Goal: Information Seeking & Learning: Understand process/instructions

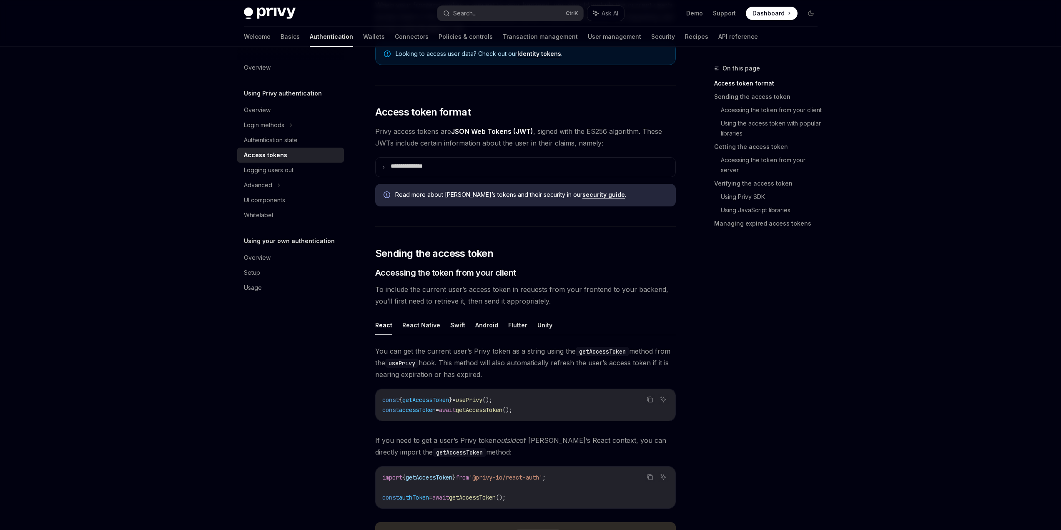
scroll to position [167, 0]
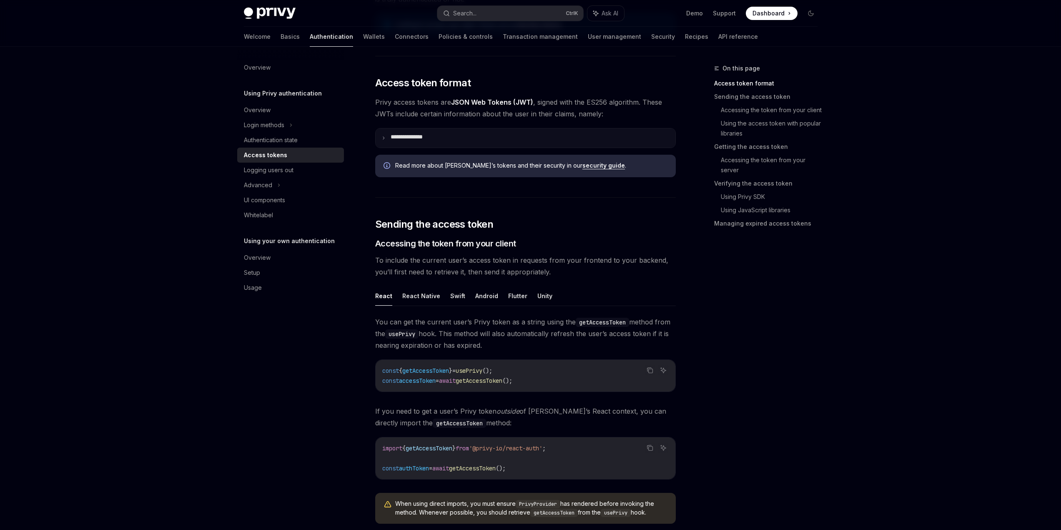
click at [399, 143] on p "**********" at bounding box center [418, 137] width 57 height 9
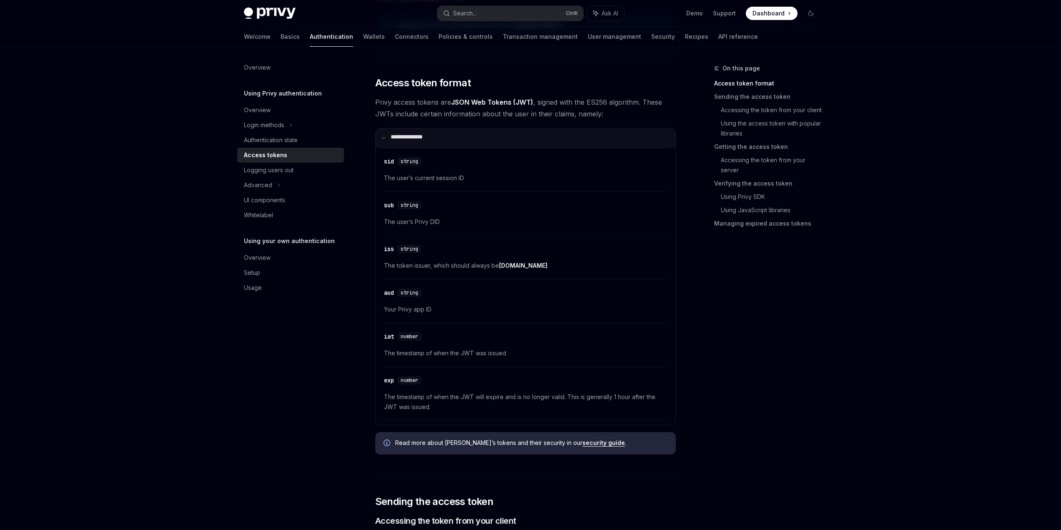
click at [390, 143] on p "**********" at bounding box center [416, 137] width 53 height 9
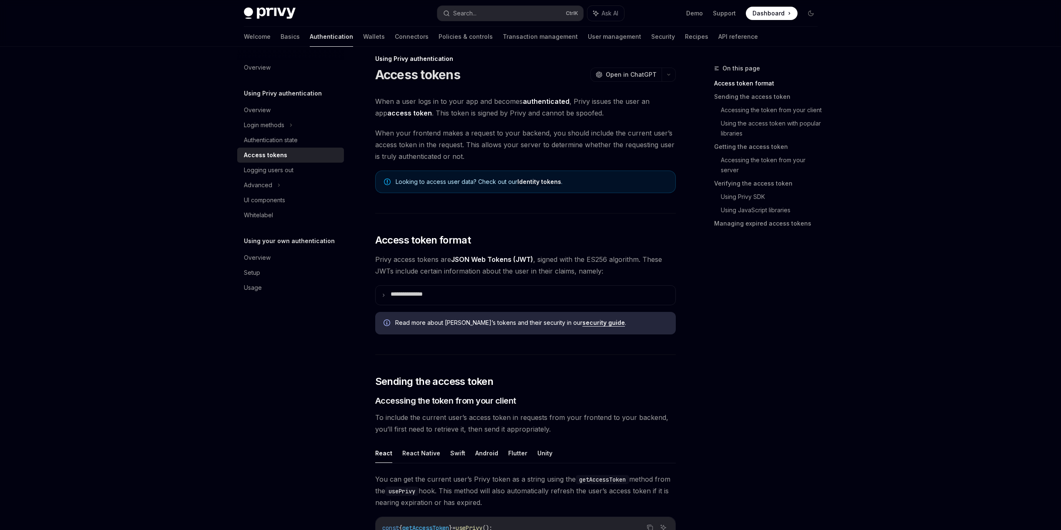
scroll to position [0, 0]
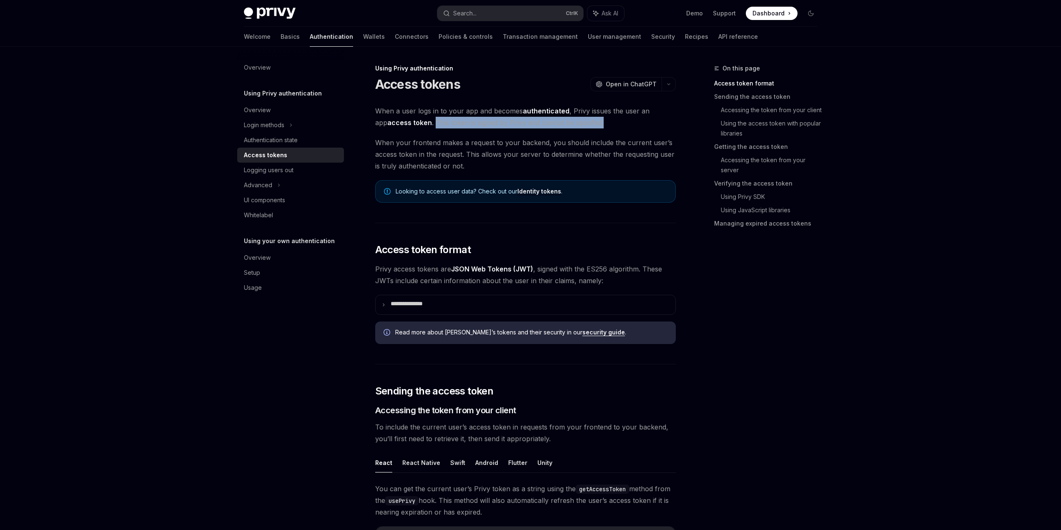
drag, startPoint x: 403, startPoint y: 152, endPoint x: 605, endPoint y: 155, distance: 202.1
click at [605, 128] on span "When a user logs in to your app and becomes authenticated , Privy issues the us…" at bounding box center [525, 116] width 300 height 23
click at [581, 128] on span "When a user logs in to your app and becomes authenticated , Privy issues the us…" at bounding box center [525, 116] width 300 height 23
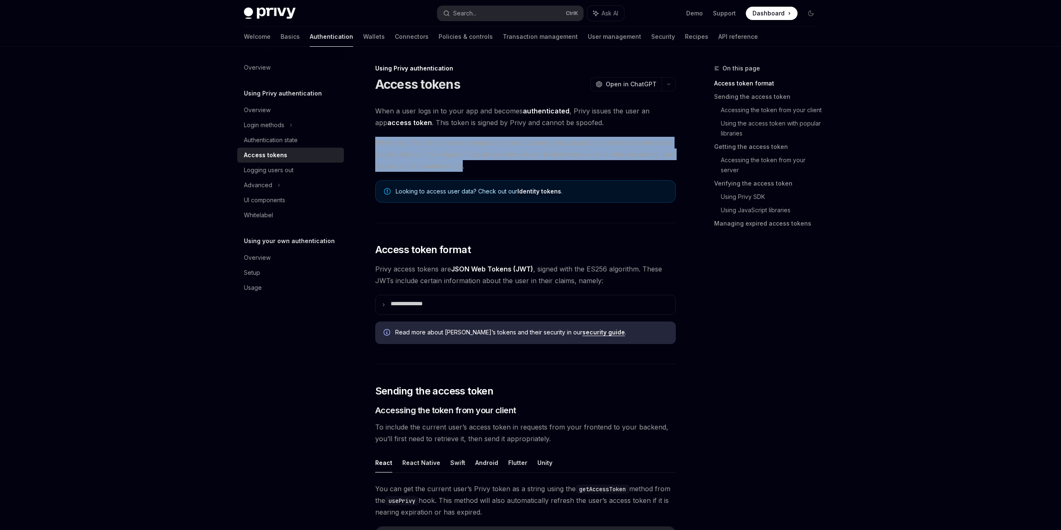
drag, startPoint x: 362, startPoint y: 184, endPoint x: 445, endPoint y: 205, distance: 85.5
click at [445, 172] on span "When your frontend makes a request to your backend, you should include the curr…" at bounding box center [525, 154] width 300 height 35
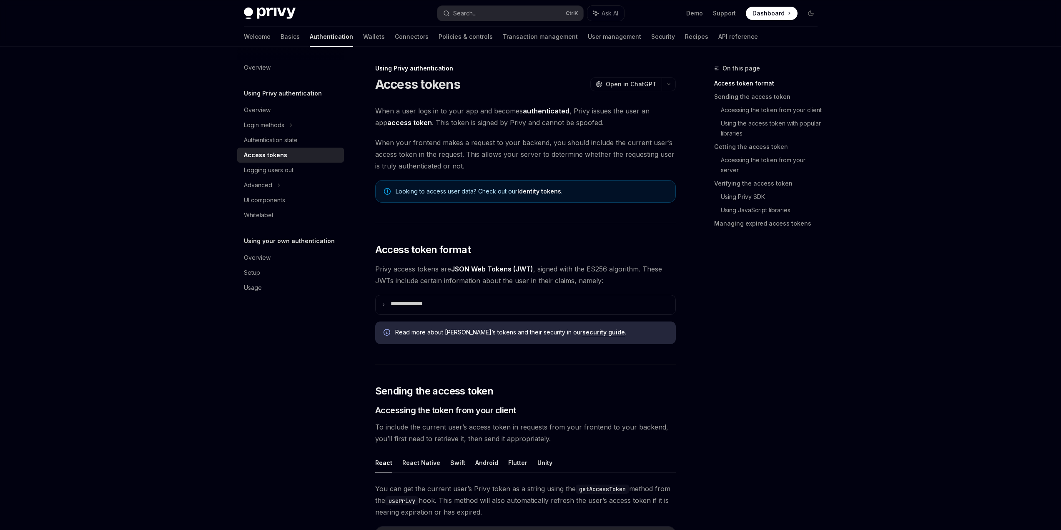
click at [453, 172] on span "When your frontend makes a request to your backend, you should include the curr…" at bounding box center [525, 154] width 300 height 35
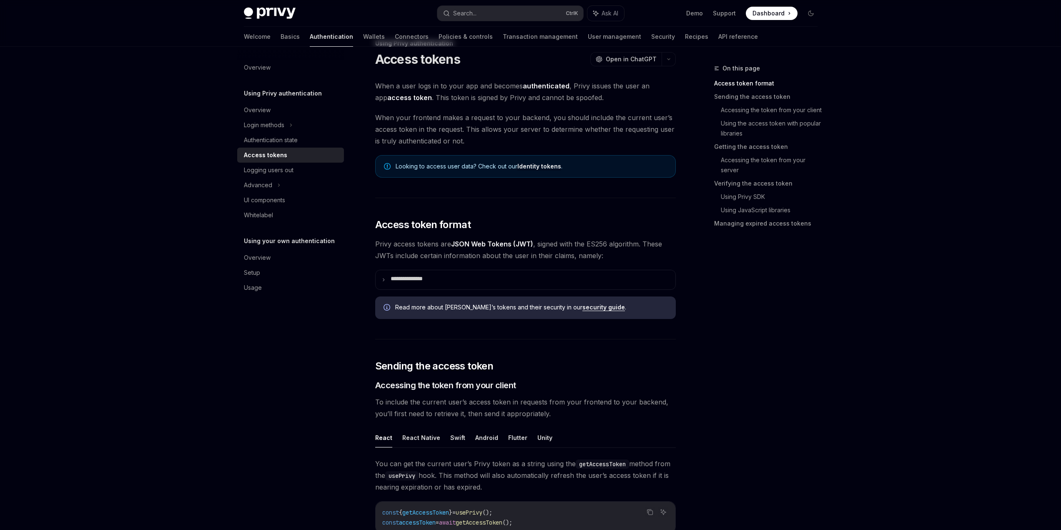
scroll to position [167, 0]
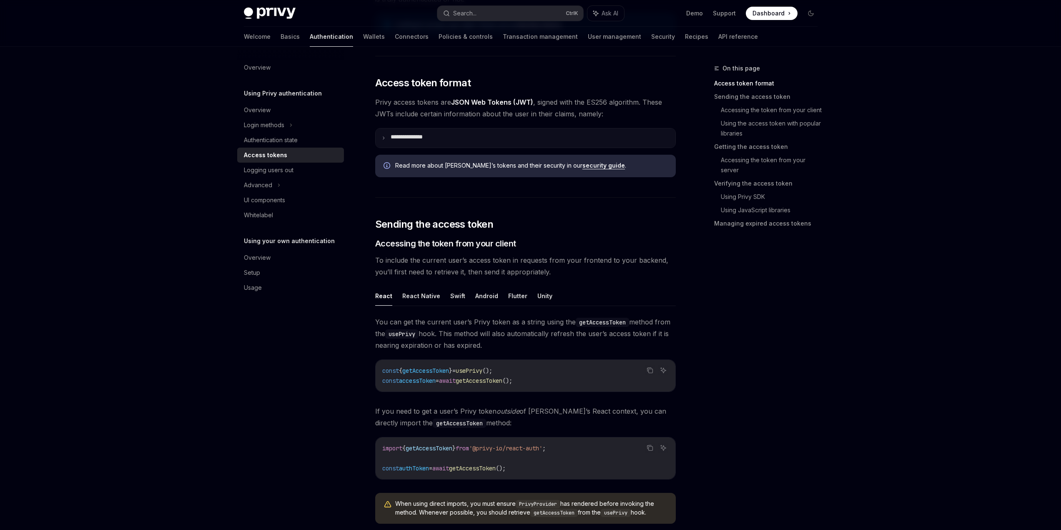
click at [446, 148] on summary "**********" at bounding box center [525, 137] width 300 height 19
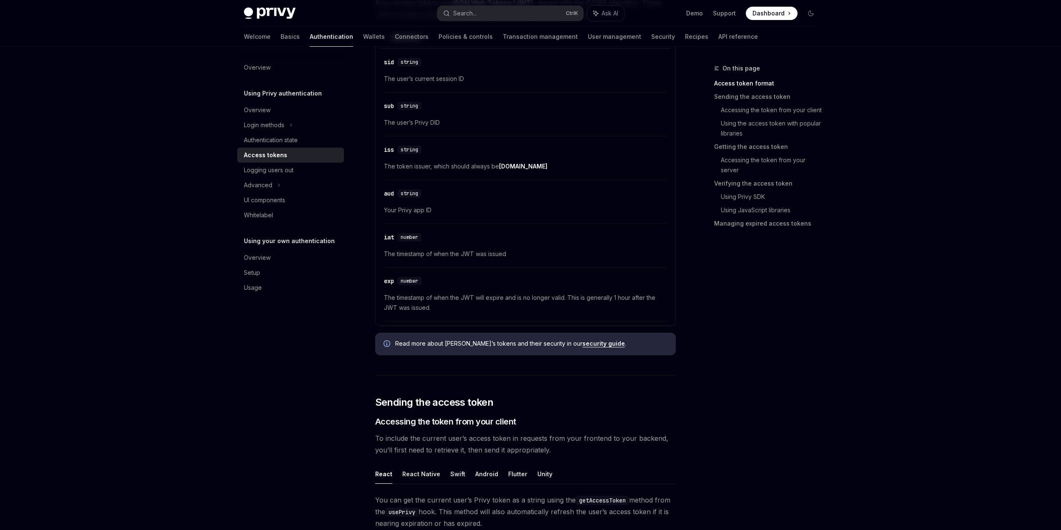
scroll to position [250, 0]
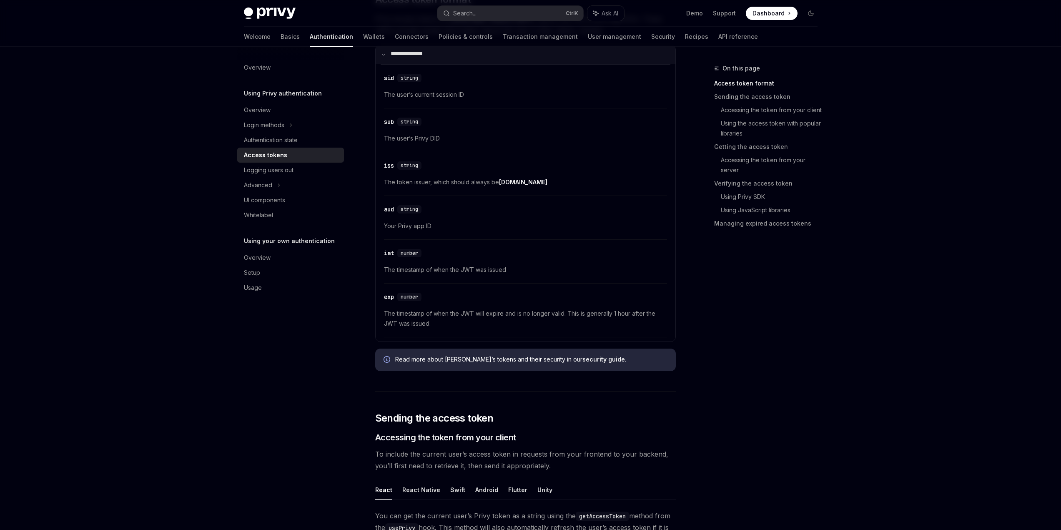
click at [414, 64] on summary "**********" at bounding box center [525, 54] width 300 height 19
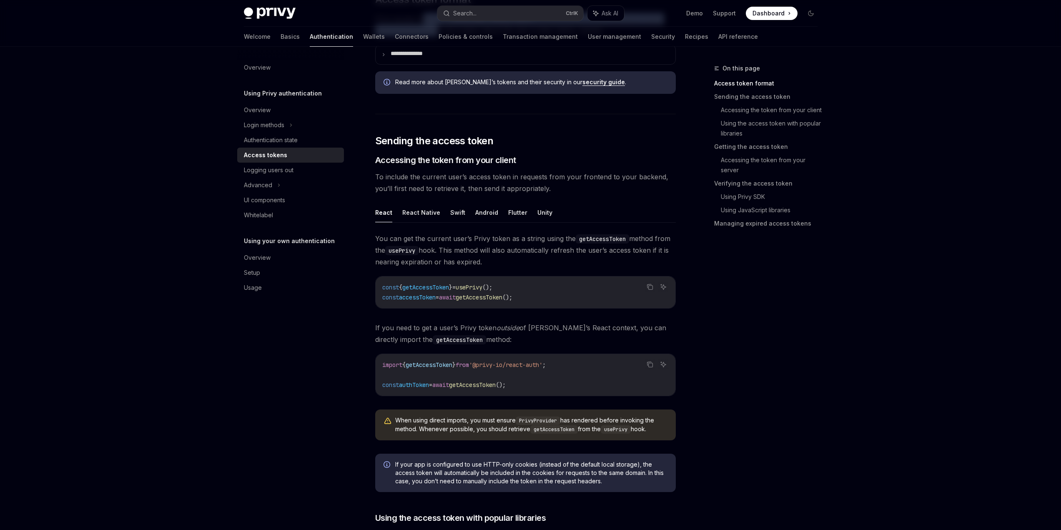
drag, startPoint x: 398, startPoint y: 85, endPoint x: 416, endPoint y: 96, distance: 21.3
click at [416, 36] on span "Privy access tokens are JSON Web Tokens (JWT) , signed with the ES256 algorithm…" at bounding box center [525, 24] width 300 height 23
drag, startPoint x: 375, startPoint y: 99, endPoint x: 487, endPoint y: 101, distance: 112.5
click at [487, 36] on span "Privy access tokens are JSON Web Tokens (JWT) , signed with the ES256 algorithm…" at bounding box center [525, 24] width 300 height 23
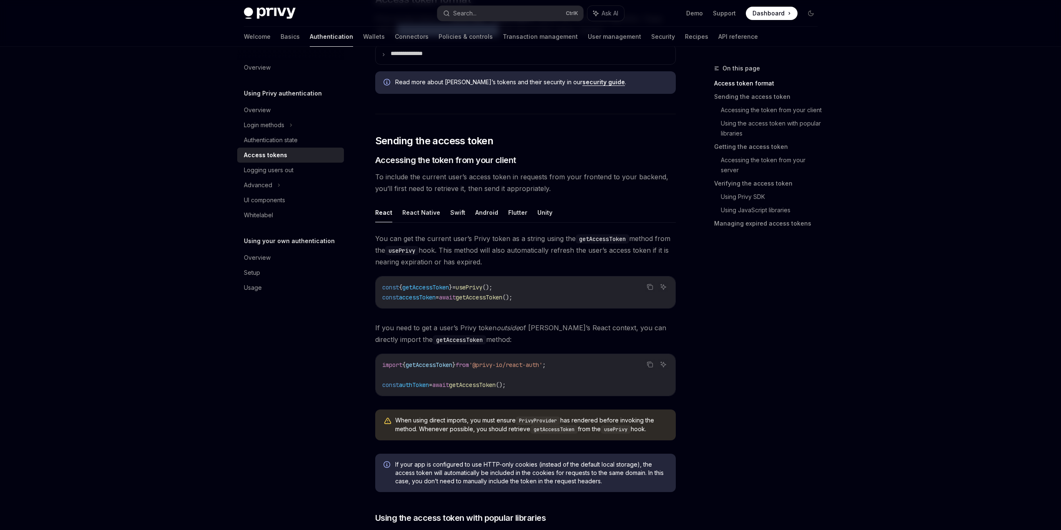
click at [487, 36] on span "Privy access tokens are JSON Web Tokens (JWT) , signed with the ES256 algorithm…" at bounding box center [525, 24] width 300 height 23
drag, startPoint x: 440, startPoint y: 99, endPoint x: 617, endPoint y: 100, distance: 176.7
click at [617, 36] on span "Privy access tokens are JSON Web Tokens (JWT) , signed with the ES256 algorithm…" at bounding box center [525, 24] width 300 height 23
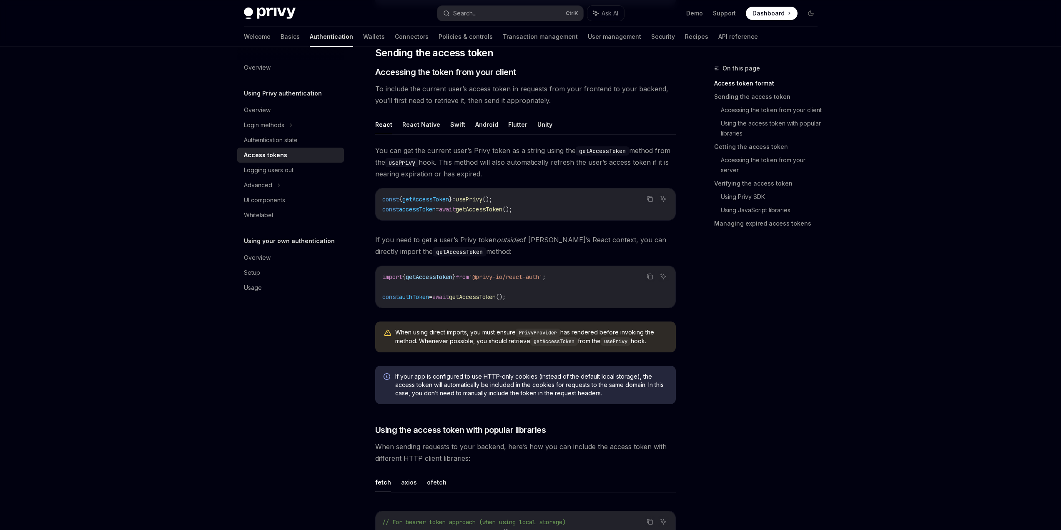
scroll to position [375, 0]
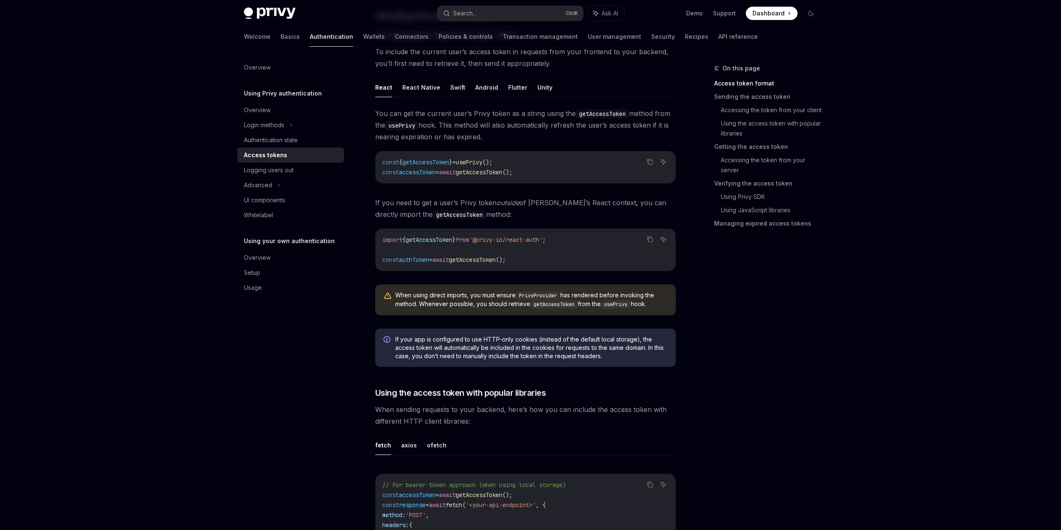
drag, startPoint x: 332, startPoint y: 229, endPoint x: 470, endPoint y: 258, distance: 141.0
click at [442, 143] on span "You can get the current user’s Privy token as a string using the getAccessToken…" at bounding box center [525, 125] width 300 height 35
drag, startPoint x: 476, startPoint y: 293, endPoint x: 339, endPoint y: 290, distance: 136.7
click at [375, 183] on div "const { getAccessToken } = usePrivy (); const accessToken = await getAccessToke…" at bounding box center [525, 167] width 300 height 32
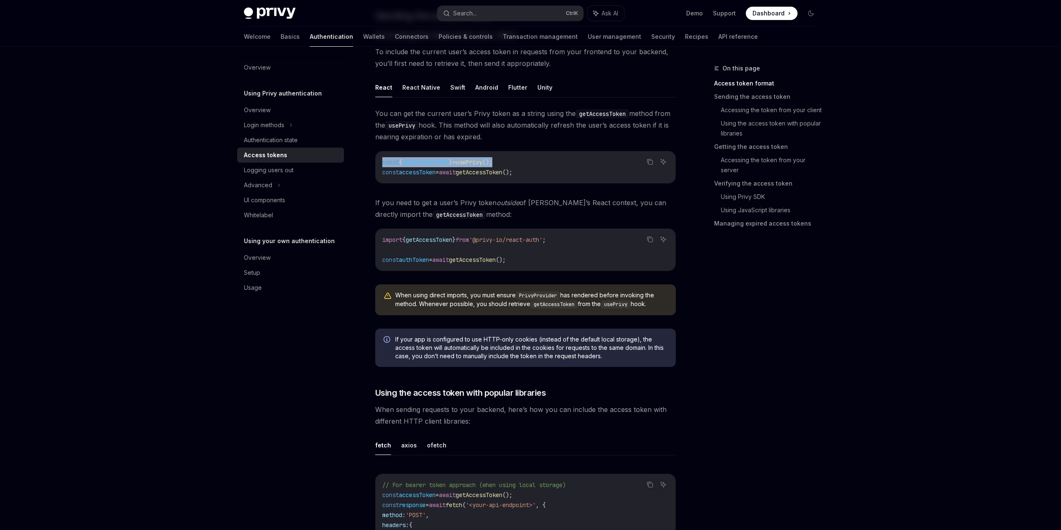
copy span "const { getAccessToken } = usePrivy ();"
drag, startPoint x: 527, startPoint y: 307, endPoint x: 338, endPoint y: 292, distance: 189.3
click at [375, 183] on div "const { getAccessToken } = usePrivy (); const accessToken = await getAccessToke…" at bounding box center [525, 167] width 300 height 32
copy code "const { getAccessToken } = usePrivy (); const accessToken = await getAccessToke…"
click at [408, 166] on span "getAccessToken" at bounding box center [425, 162] width 47 height 8
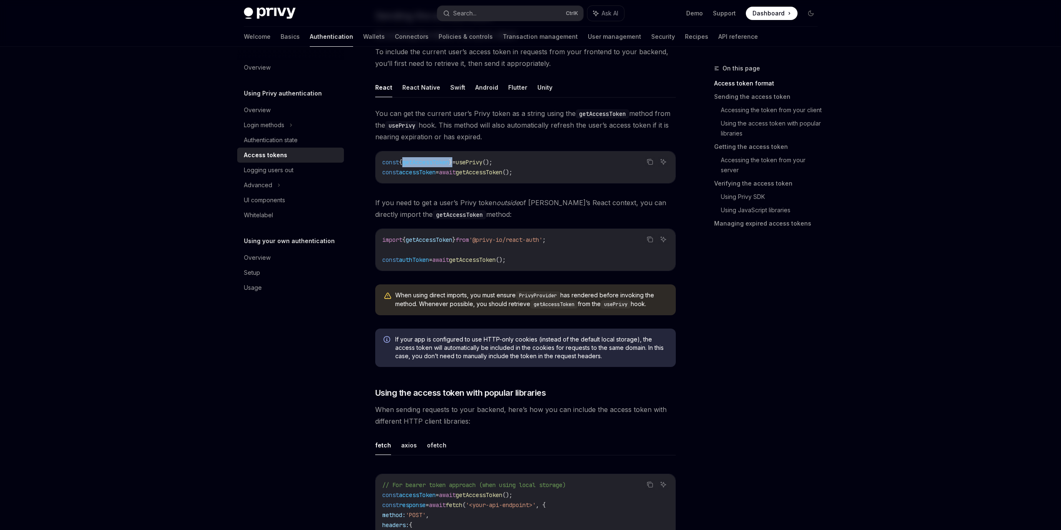
click at [408, 166] on span "getAccessToken" at bounding box center [425, 162] width 47 height 8
drag, startPoint x: 542, startPoint y: 305, endPoint x: 340, endPoint y: 310, distance: 201.8
click at [375, 183] on div "const { getAccessToken } = usePrivy (); const accessToken = await getAccessToke…" at bounding box center [525, 167] width 300 height 32
copy span "const accessToken = await getAccessToken ();"
